Goal: Task Accomplishment & Management: Manage account settings

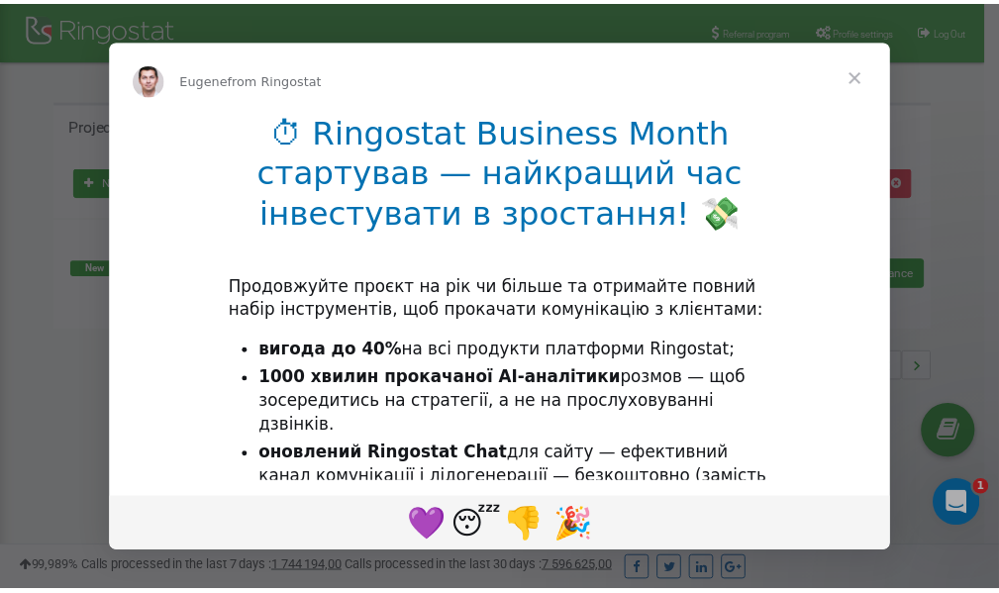
scroll to position [296, 0]
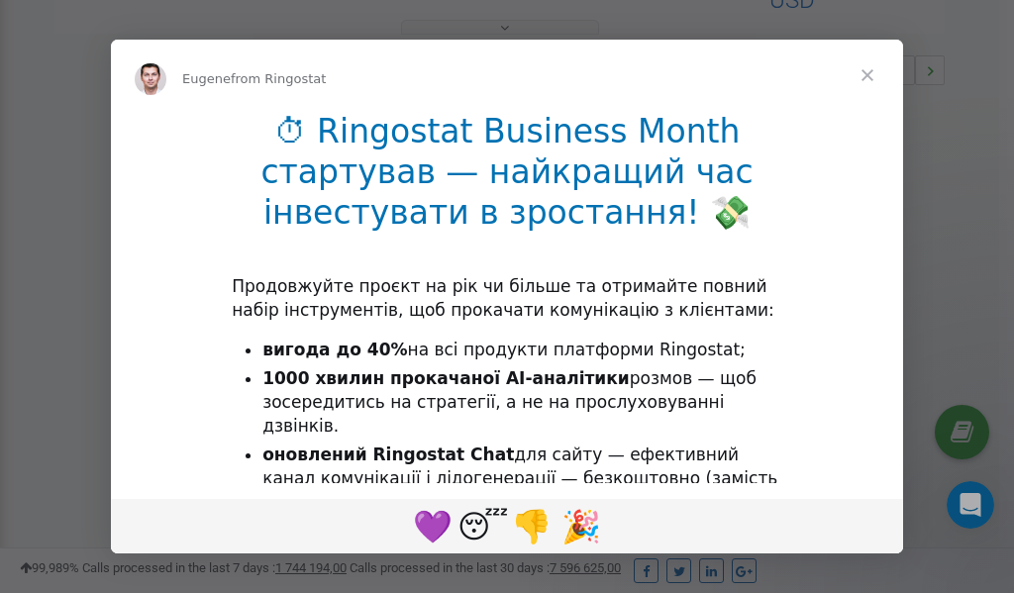
click at [867, 77] on span "Close" at bounding box center [867, 75] width 71 height 71
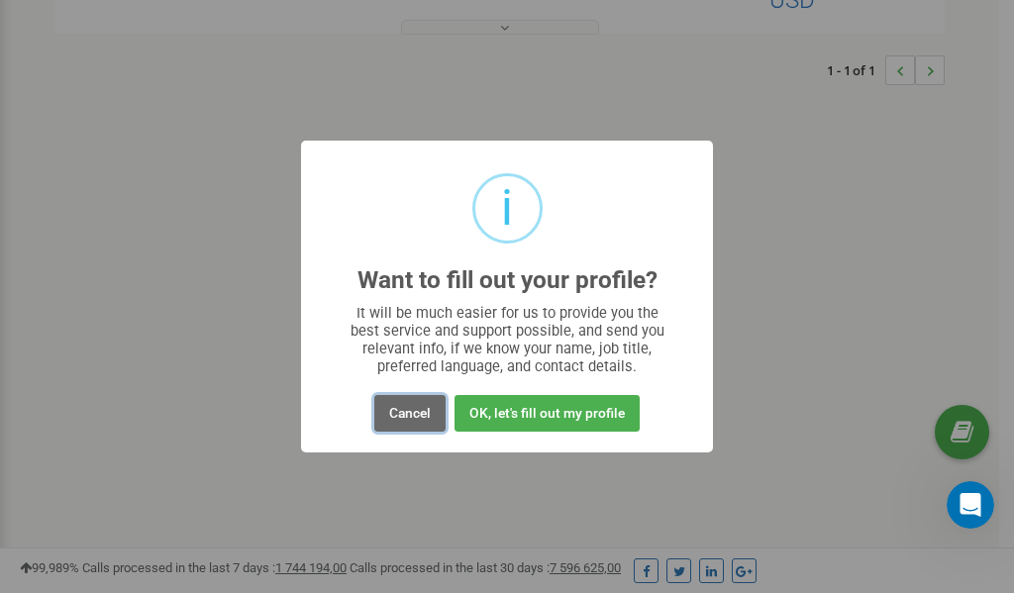
click at [414, 413] on button "Cancel" at bounding box center [409, 413] width 71 height 37
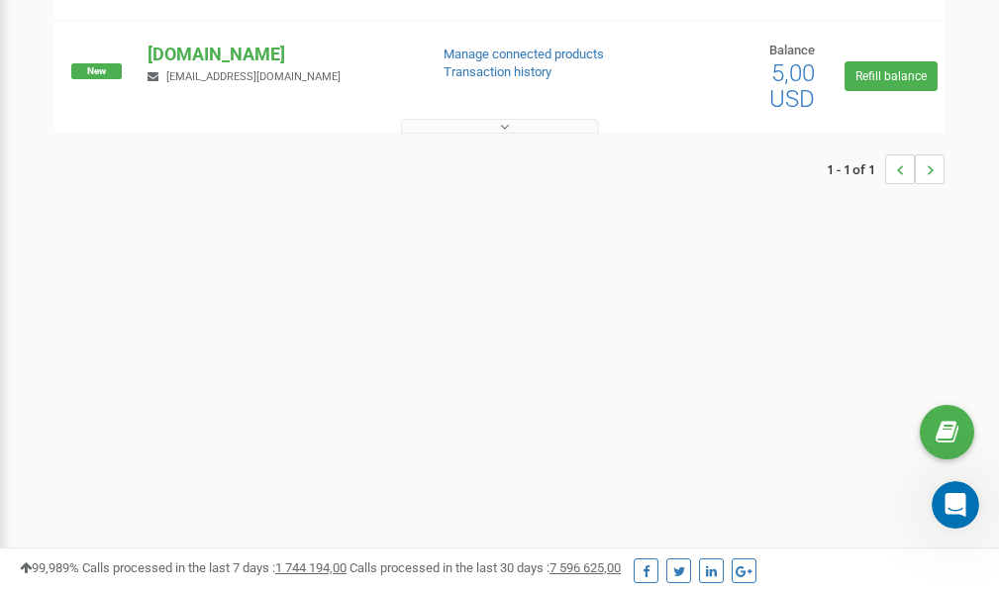
scroll to position [0, 0]
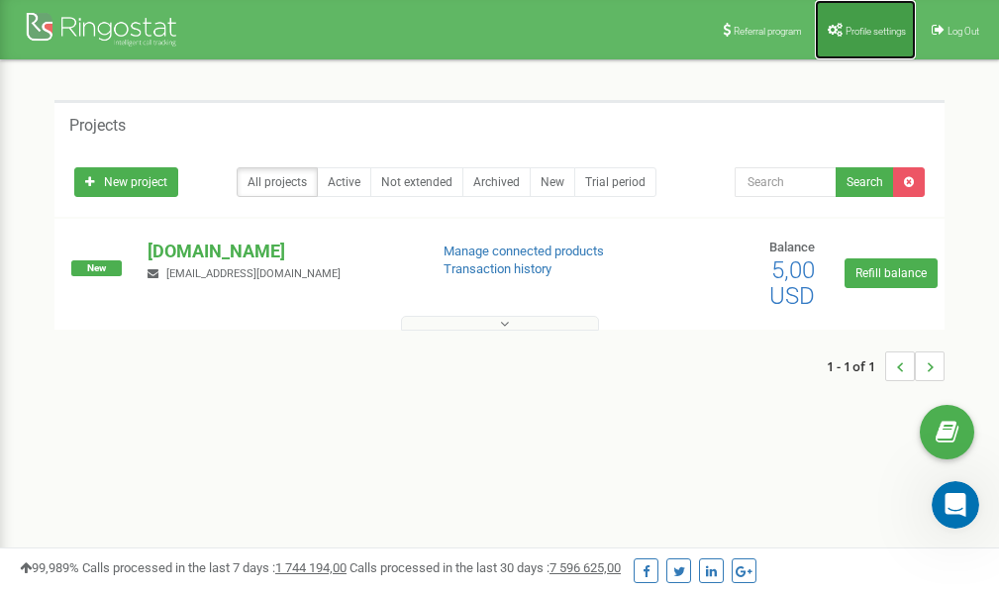
click at [849, 34] on span "Profile settings" at bounding box center [875, 31] width 60 height 11
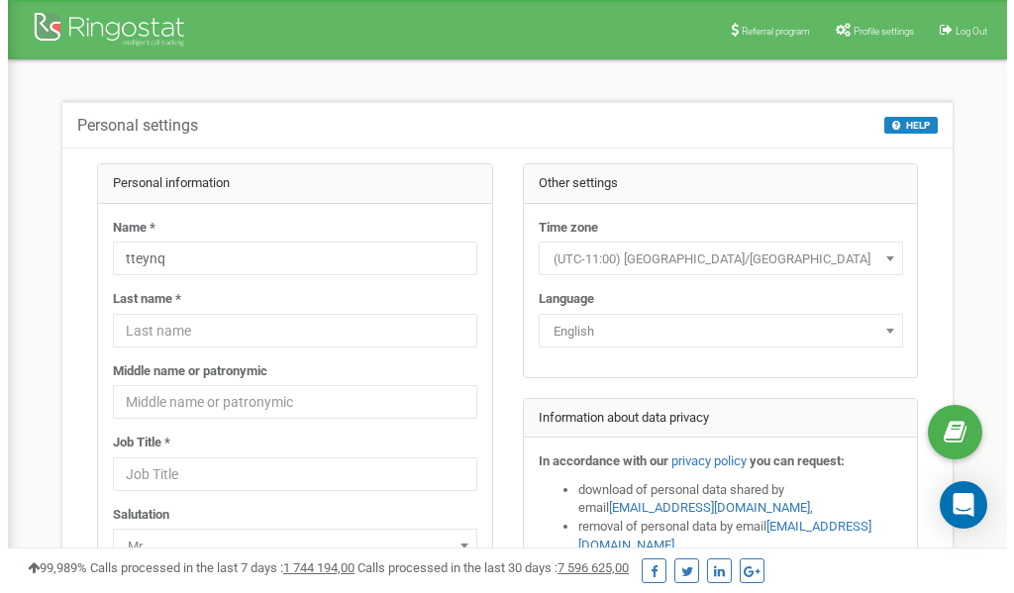
scroll to position [99, 0]
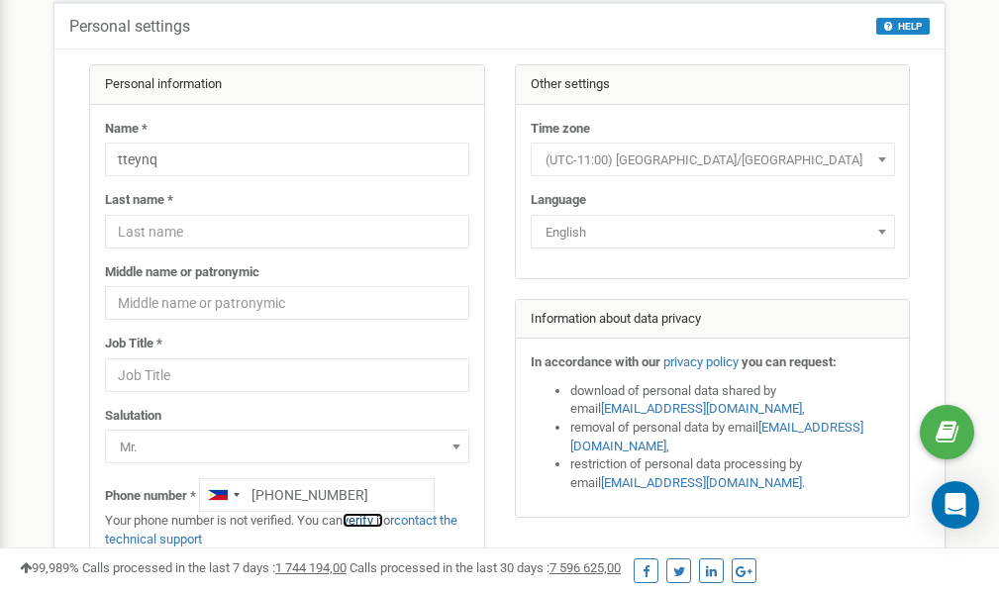
click at [374, 519] on link "verify it" at bounding box center [363, 520] width 41 height 15
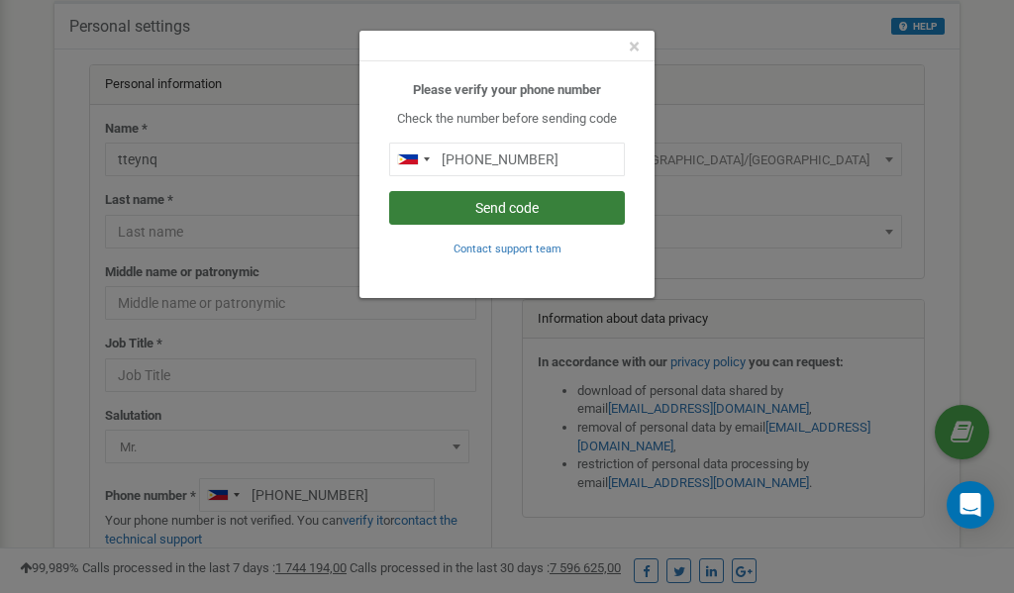
click at [514, 208] on button "Send code" at bounding box center [507, 208] width 236 height 34
